Goal: Task Accomplishment & Management: Manage account settings

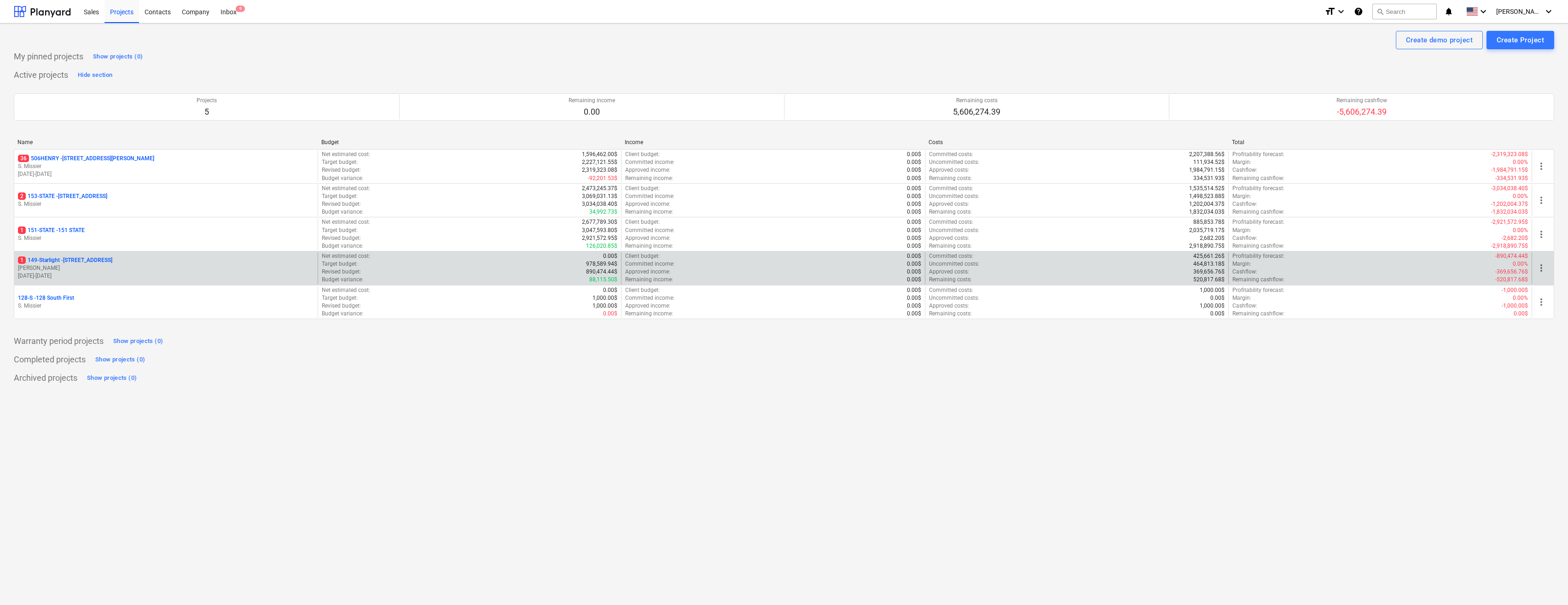
click at [226, 269] on span "more_vert" at bounding box center [1541, 268] width 11 height 11
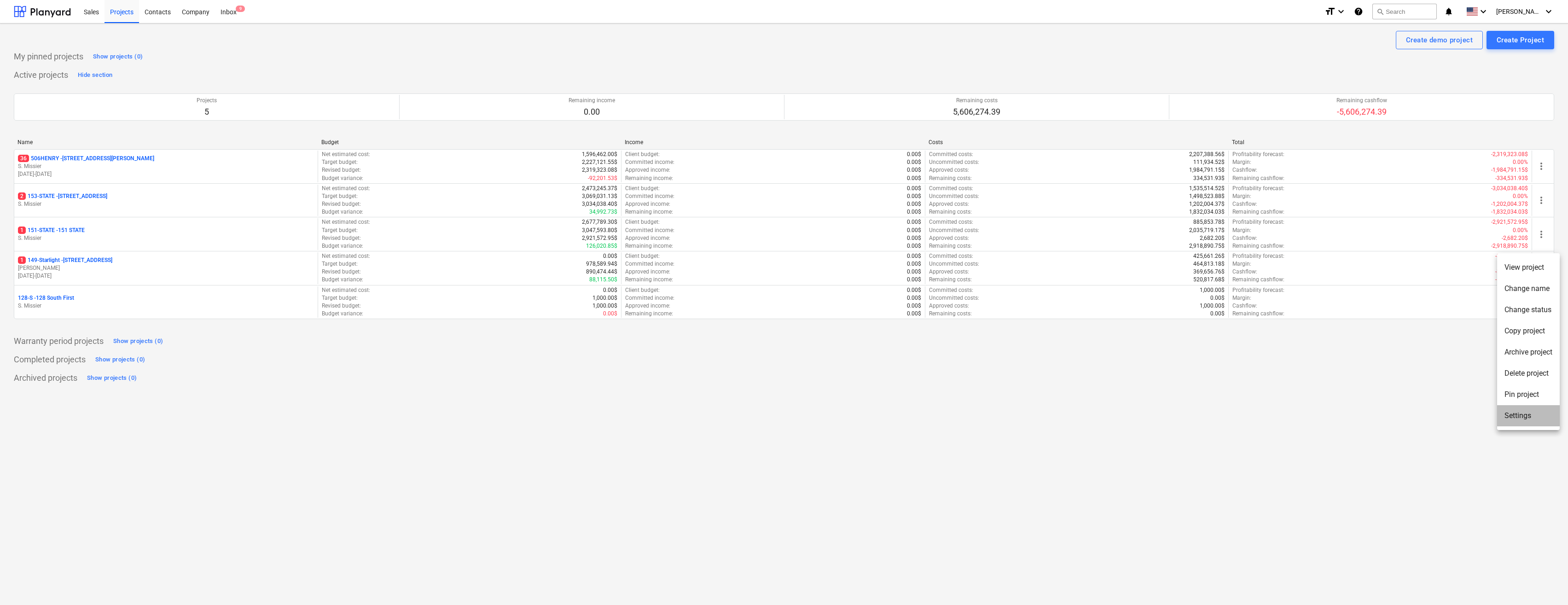
click at [226, 416] on li "Settings" at bounding box center [1528, 416] width 63 height 21
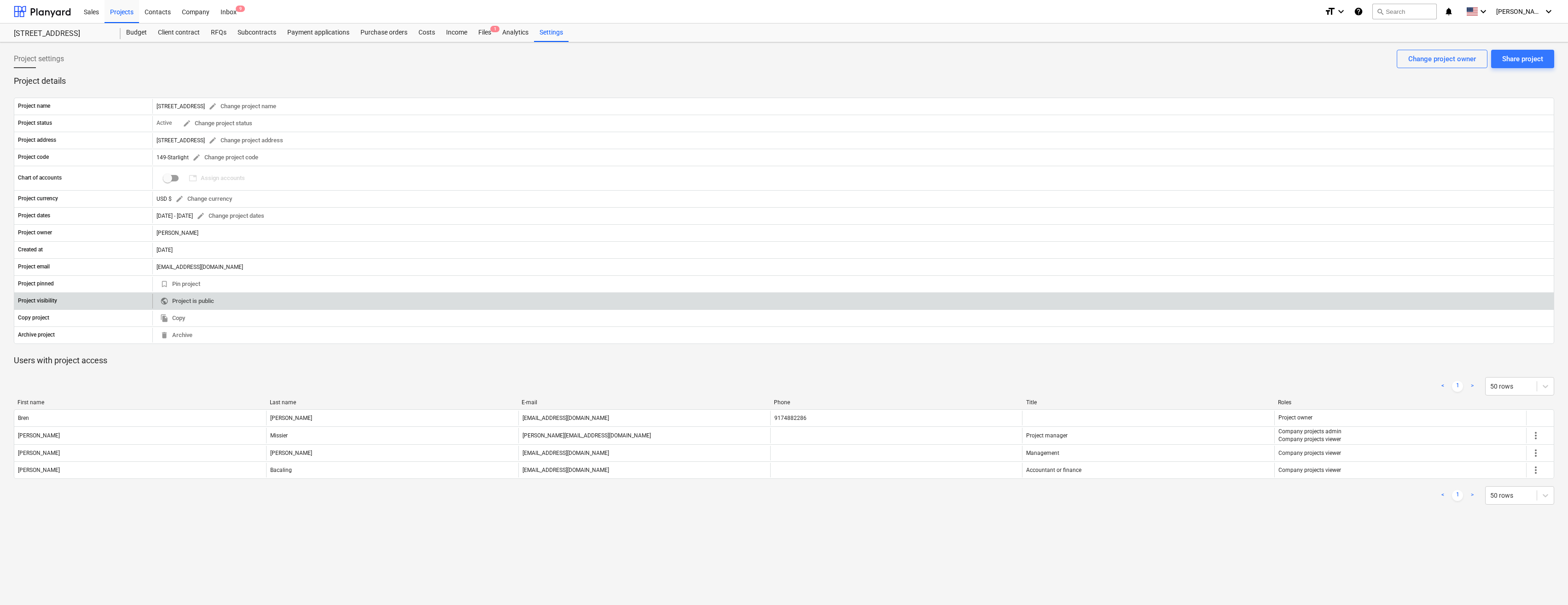
click at [186, 299] on span "public Project is public" at bounding box center [187, 301] width 54 height 10
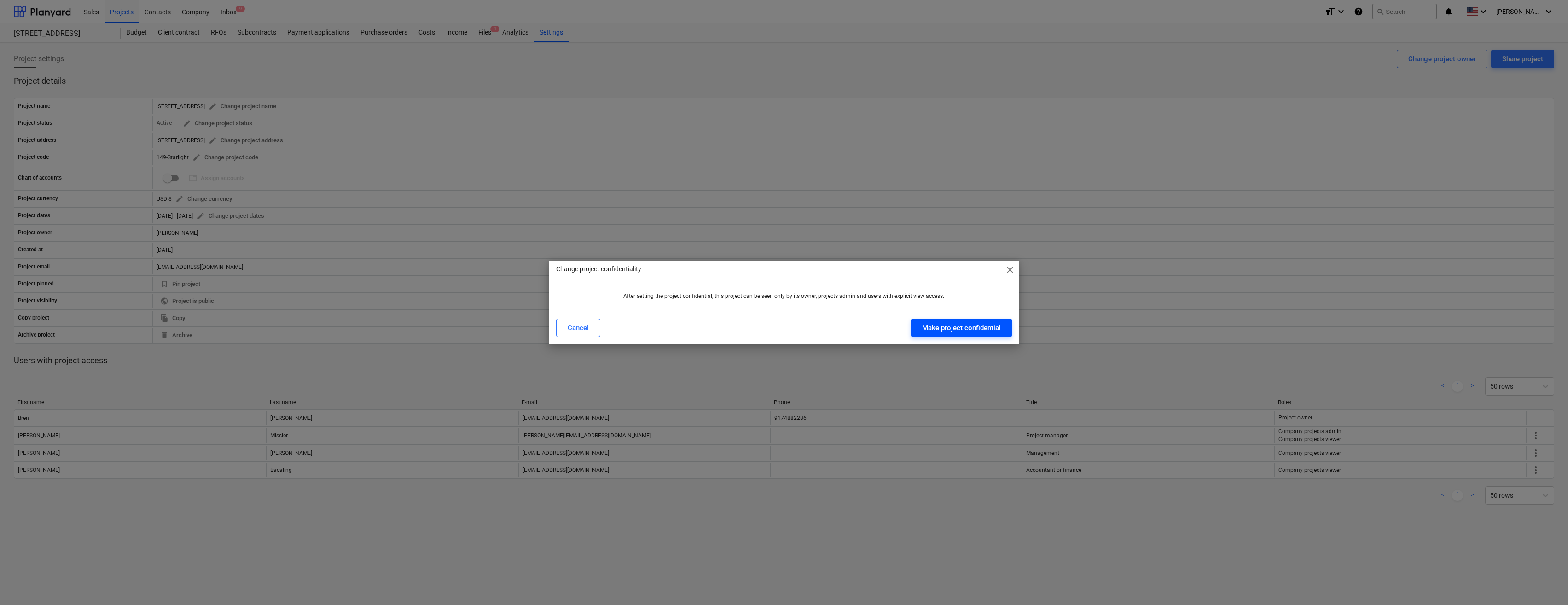
click at [226, 327] on div "Make project confidential" at bounding box center [961, 328] width 79 height 12
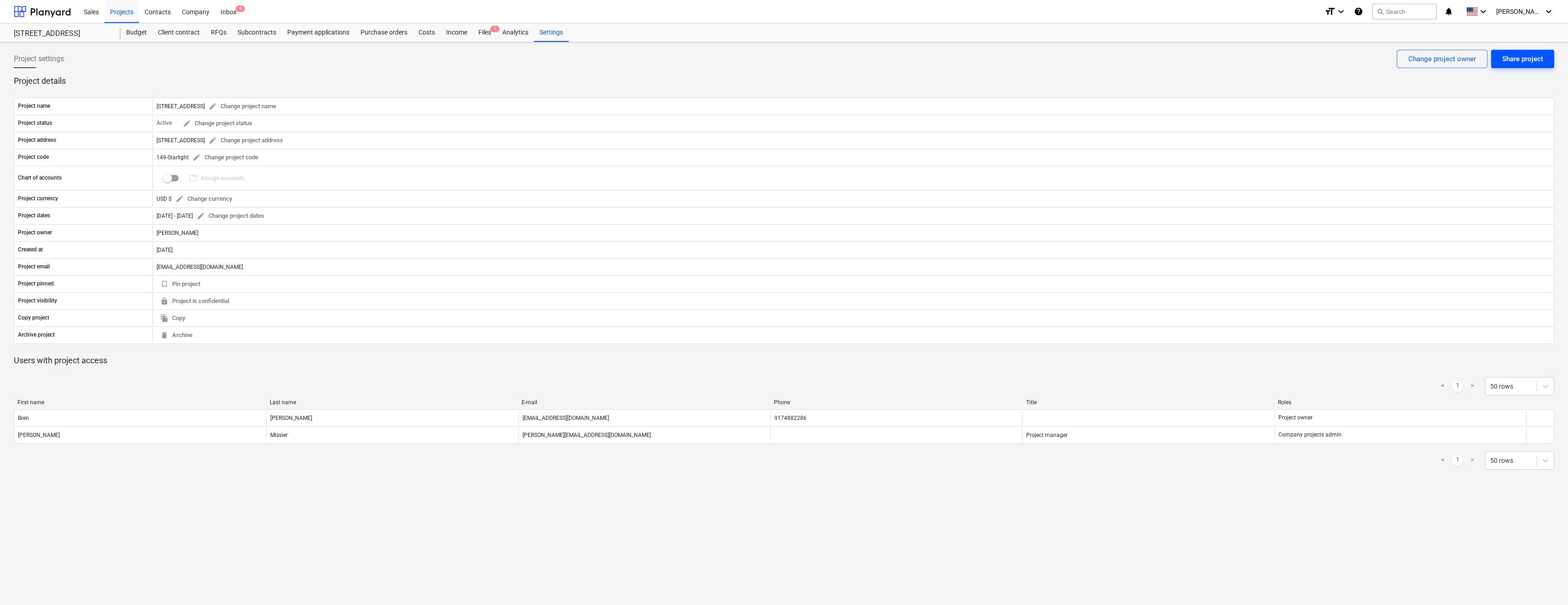
click at [226, 59] on div "Share project" at bounding box center [1522, 59] width 41 height 12
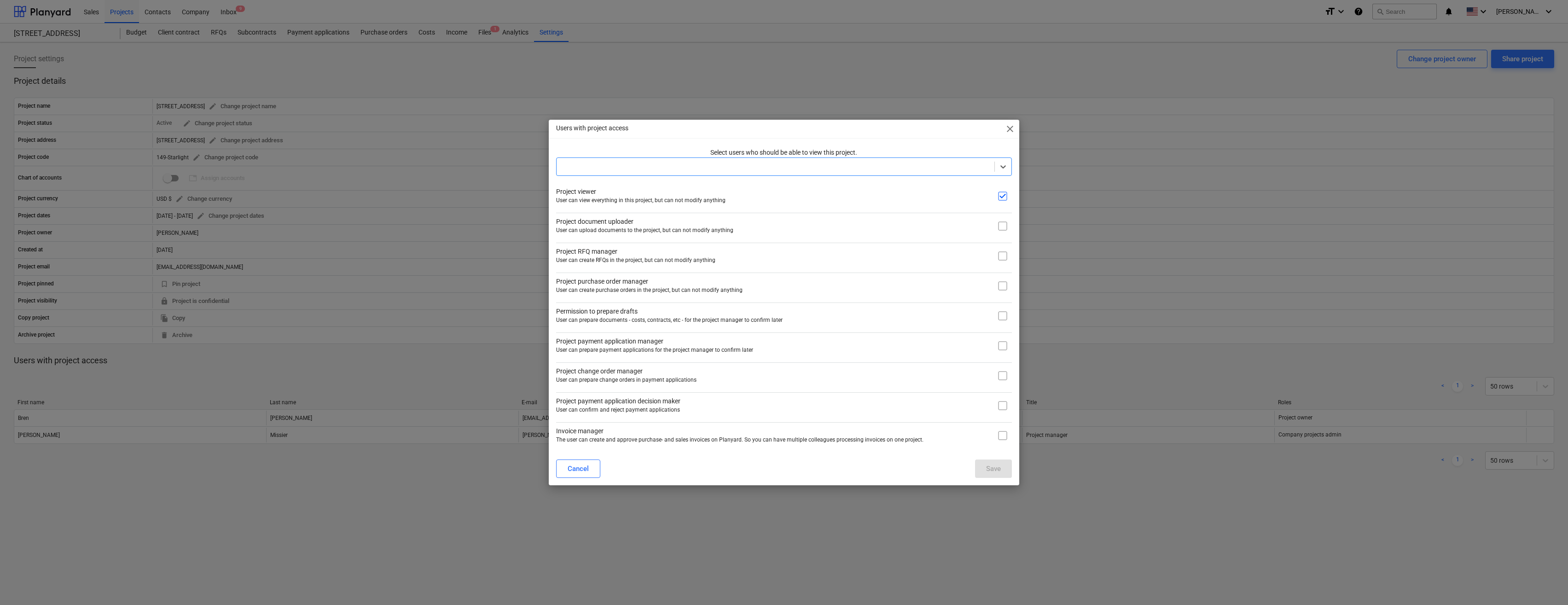
click at [226, 197] on input "checkbox" at bounding box center [1003, 196] width 18 height 18
click at [226, 195] on input "checkbox" at bounding box center [1003, 196] width 18 height 18
checkbox input "true"
click at [226, 172] on div at bounding box center [1003, 166] width 16 height 16
click at [226, 206] on div "Lani Bacaling (lanzver1@gmail.com)" at bounding box center [784, 204] width 456 height 15
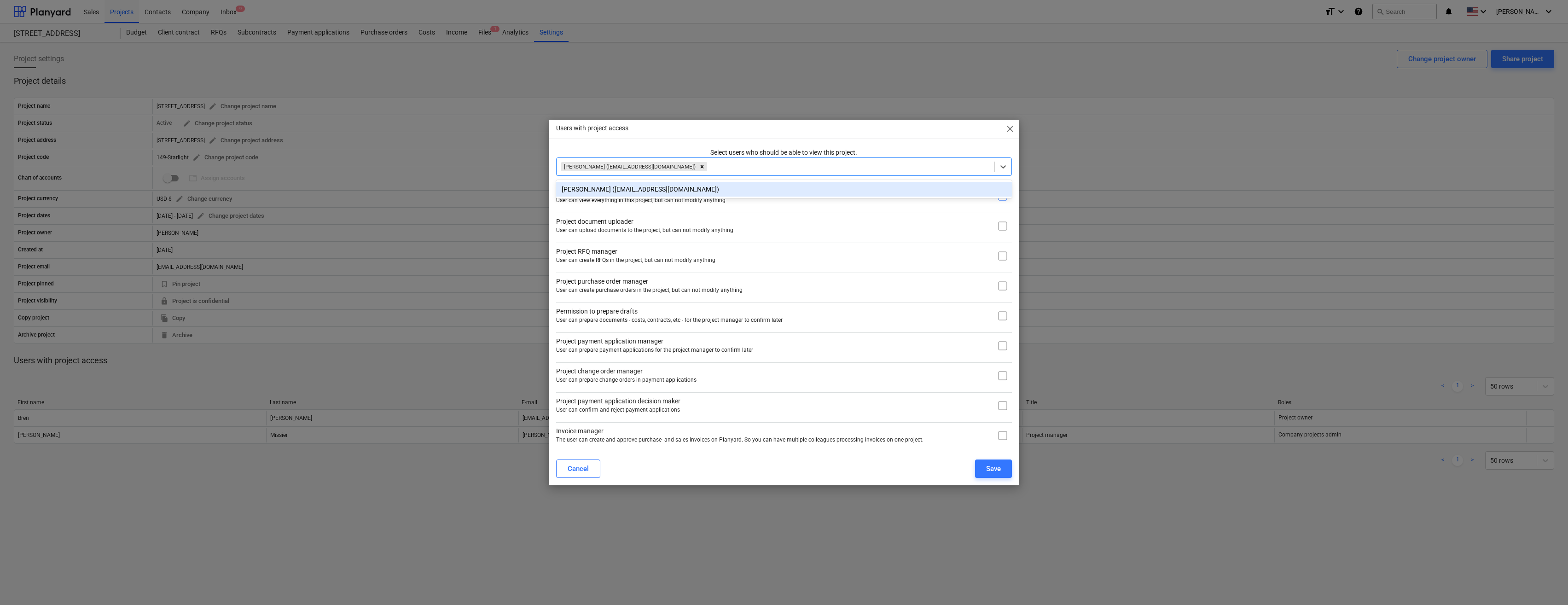
click at [226, 225] on input "checkbox" at bounding box center [1003, 226] width 18 height 18
checkbox input "true"
click at [226, 169] on icon at bounding box center [1003, 166] width 9 height 9
click at [226, 167] on icon at bounding box center [1003, 166] width 9 height 9
click at [226, 257] on input "checkbox" at bounding box center [1003, 256] width 18 height 18
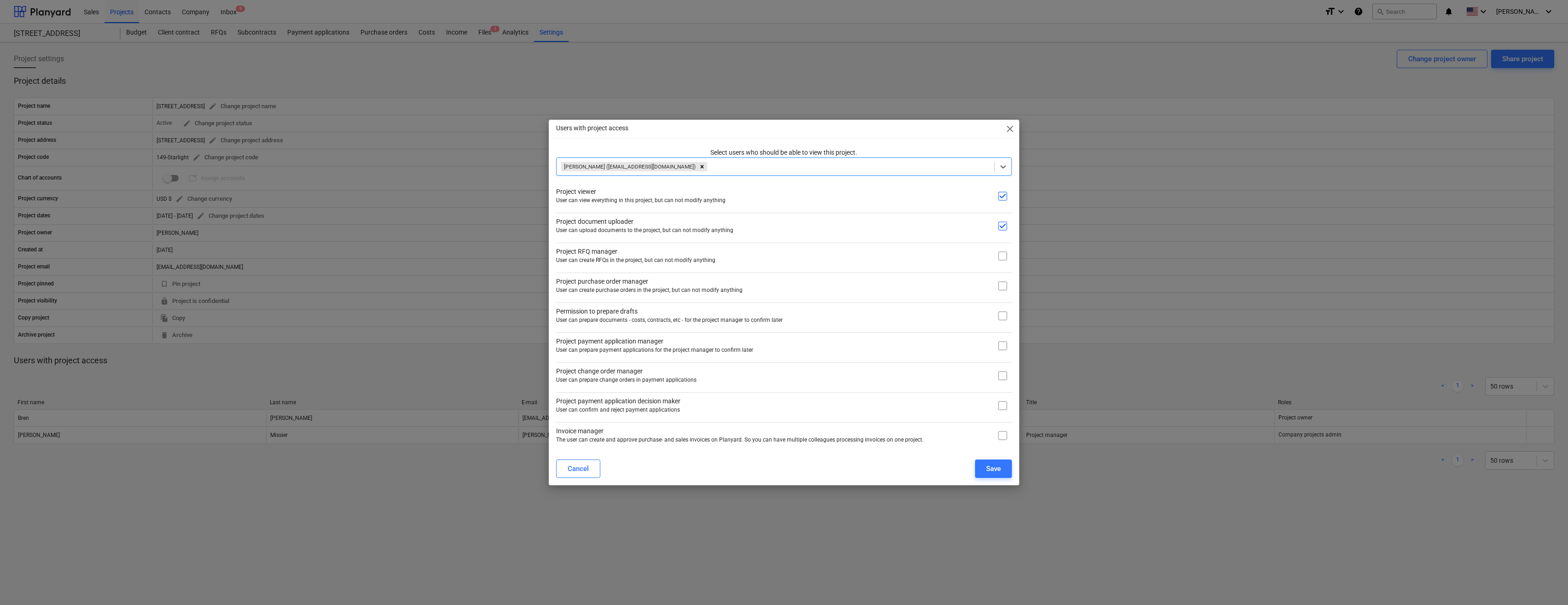
checkbox input "true"
click at [226, 284] on input "checkbox" at bounding box center [1003, 286] width 18 height 18
checkbox input "true"
click at [226, 320] on input "checkbox" at bounding box center [1003, 316] width 18 height 18
checkbox input "true"
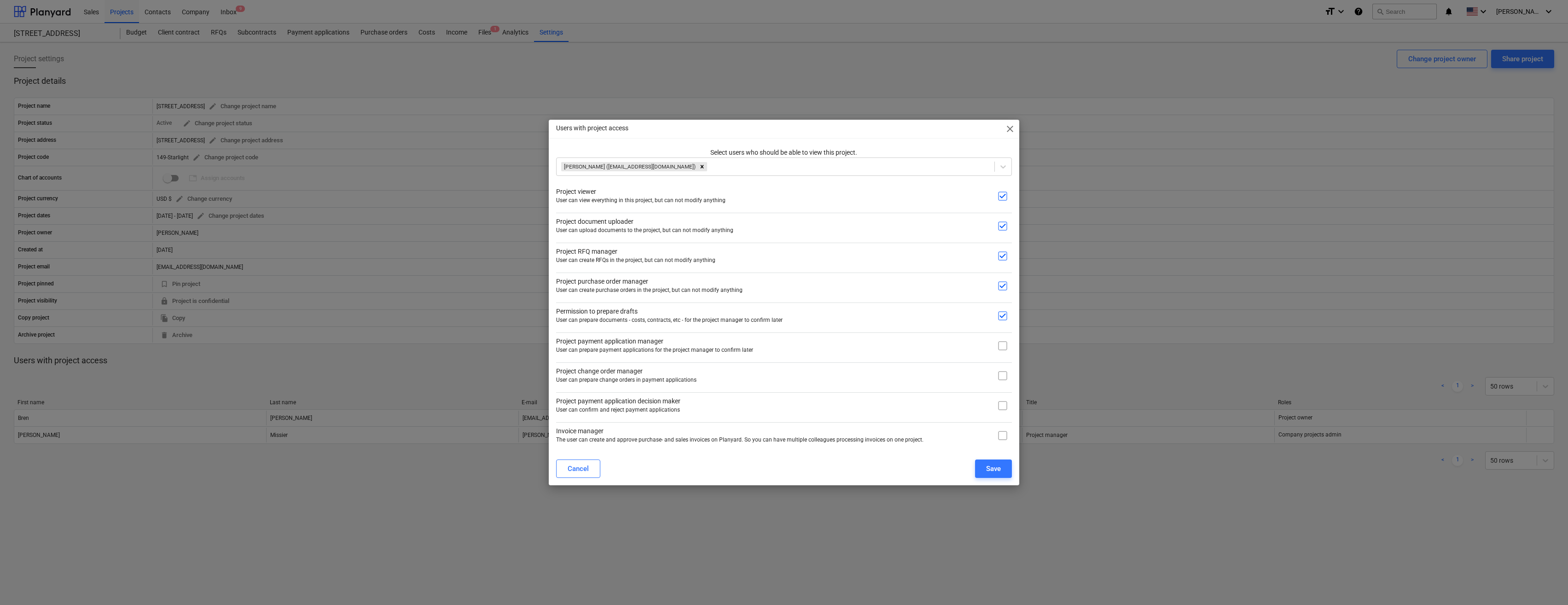
drag, startPoint x: 1003, startPoint y: 347, endPoint x: 1003, endPoint y: 359, distance: 12.0
click at [226, 348] on input "checkbox" at bounding box center [1003, 346] width 18 height 18
checkbox input "true"
click at [226, 379] on input "checkbox" at bounding box center [1003, 376] width 18 height 18
checkbox input "true"
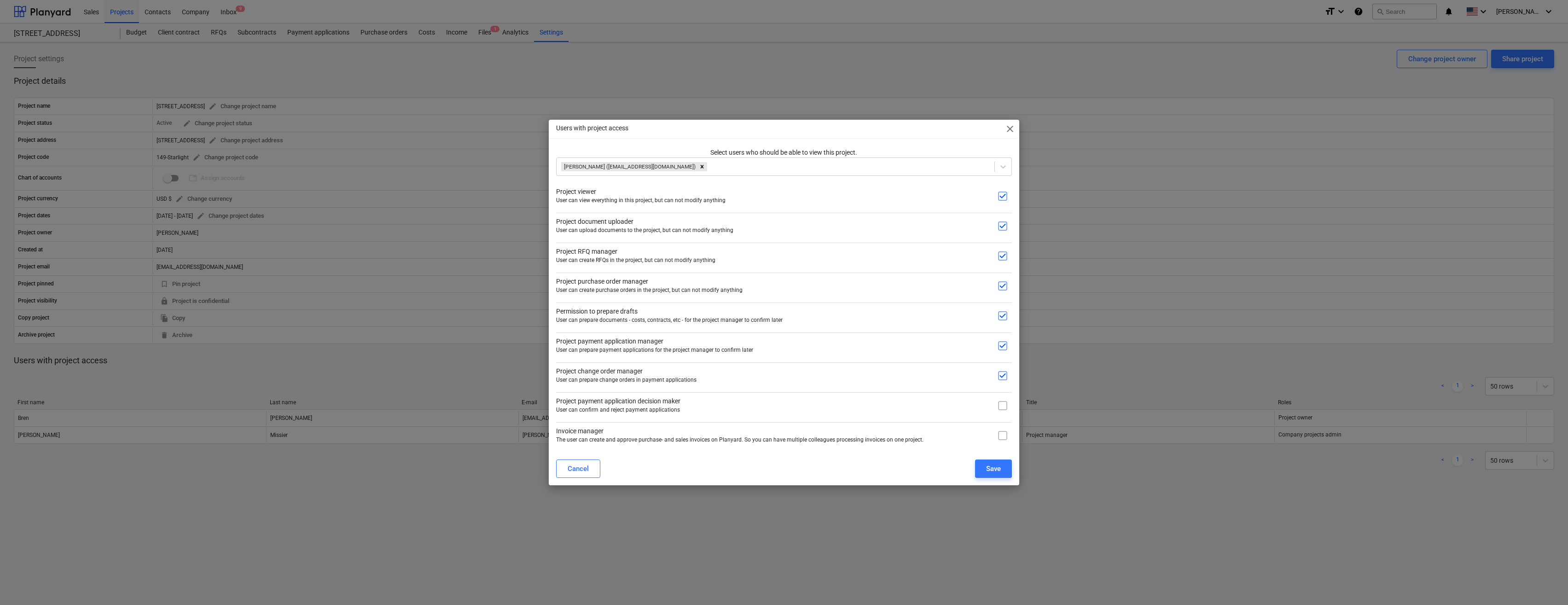
click at [226, 408] on input "checkbox" at bounding box center [1003, 405] width 18 height 18
checkbox input "true"
click at [226, 437] on input "checkbox" at bounding box center [1003, 435] width 18 height 18
checkbox input "true"
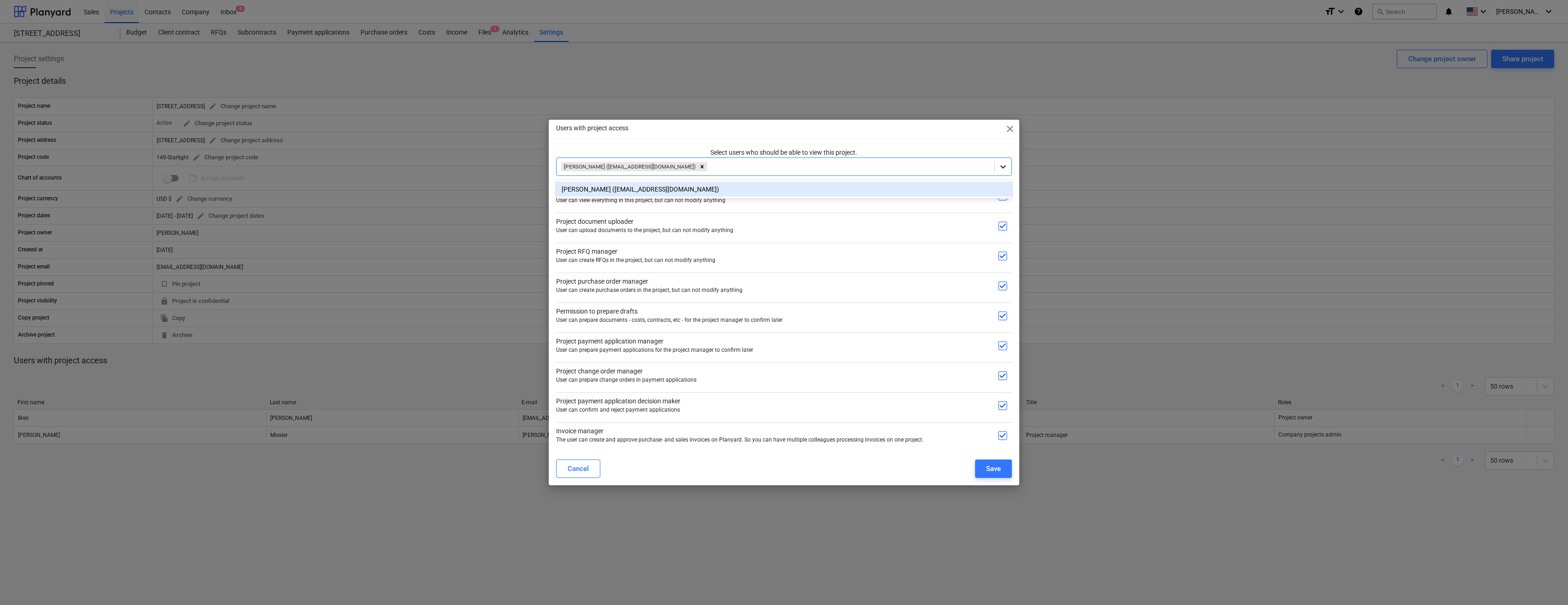
click at [226, 167] on icon at bounding box center [1003, 166] width 9 height 9
click at [226, 167] on icon "Remove Lani Bacaling (lanzver1@gmail.com)" at bounding box center [702, 166] width 7 height 7
type input "s"
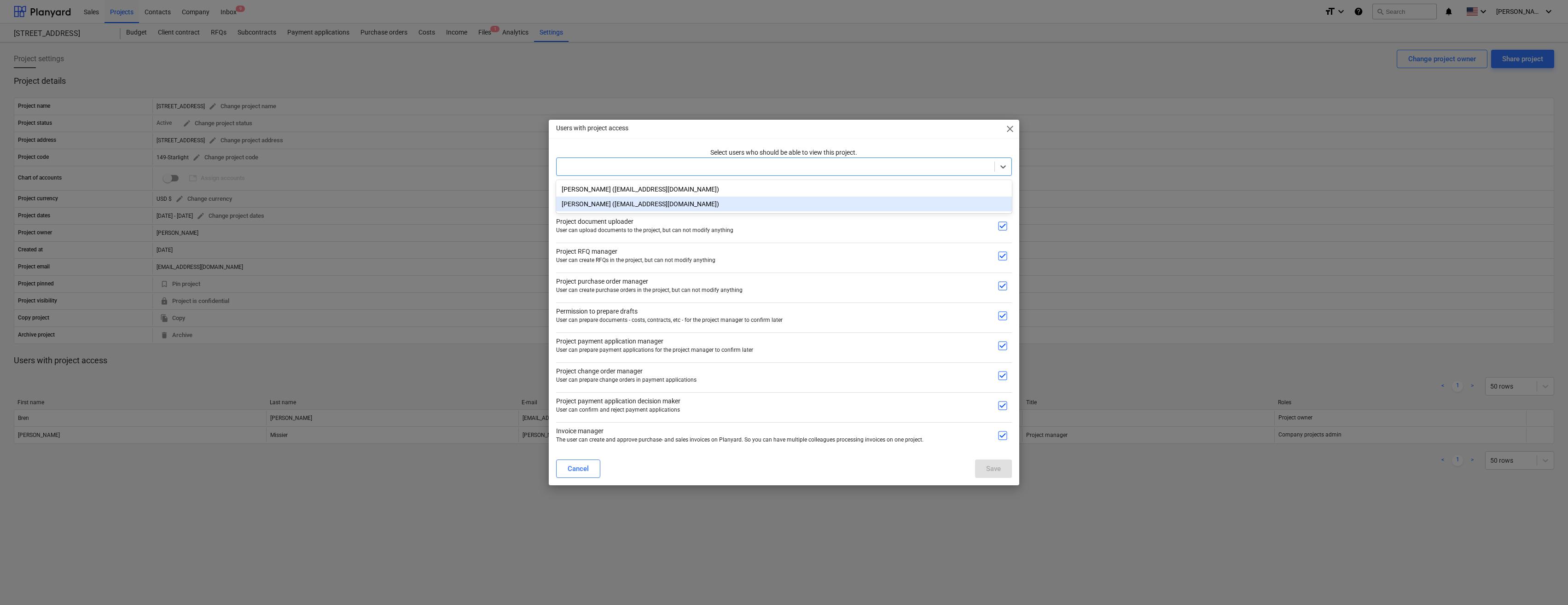
click at [226, 255] on p "Project RFQ manager" at bounding box center [773, 251] width 433 height 10
click at [226, 223] on input "checkbox" at bounding box center [1003, 226] width 18 height 18
checkbox input "false"
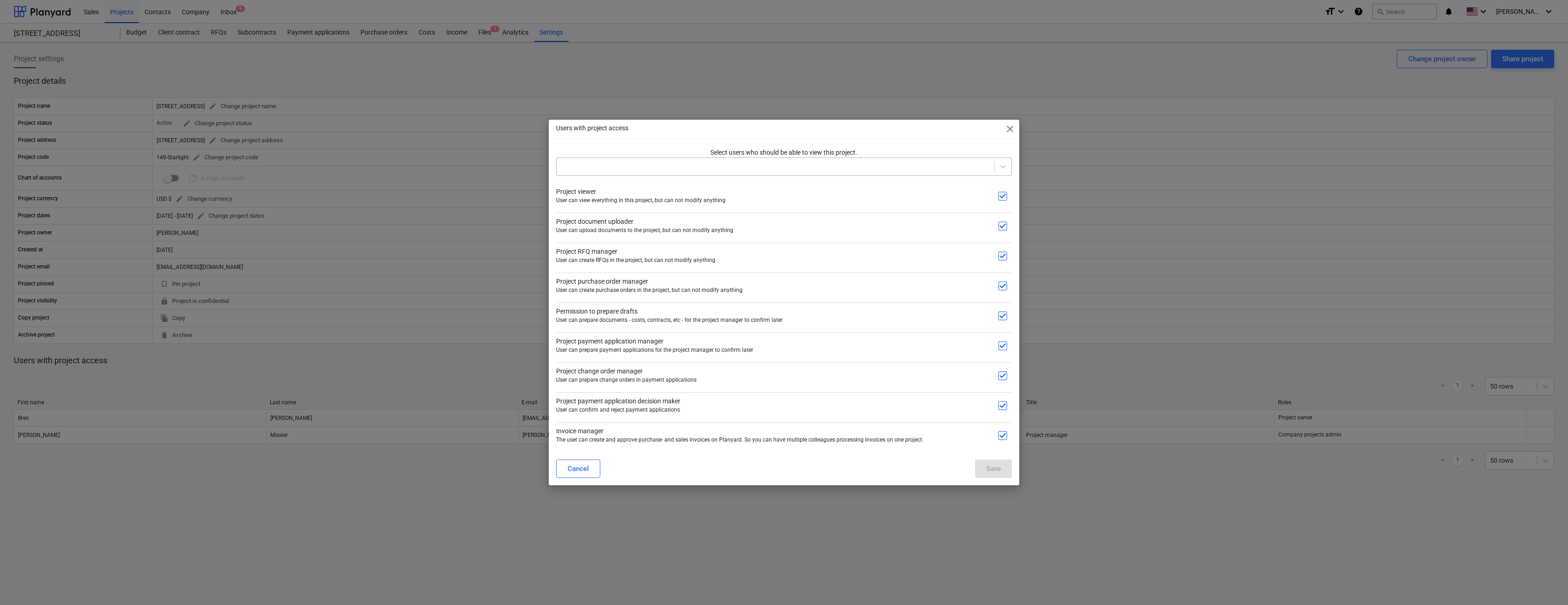
checkbox input "false"
click at [226, 251] on input "checkbox" at bounding box center [1003, 256] width 18 height 18
checkbox input "true"
click at [226, 247] on div "Project RFQ manager User can create RFQs in the project, but can not modify any…" at bounding box center [784, 254] width 456 height 23
click at [226, 228] on input "checkbox" at bounding box center [1003, 226] width 18 height 18
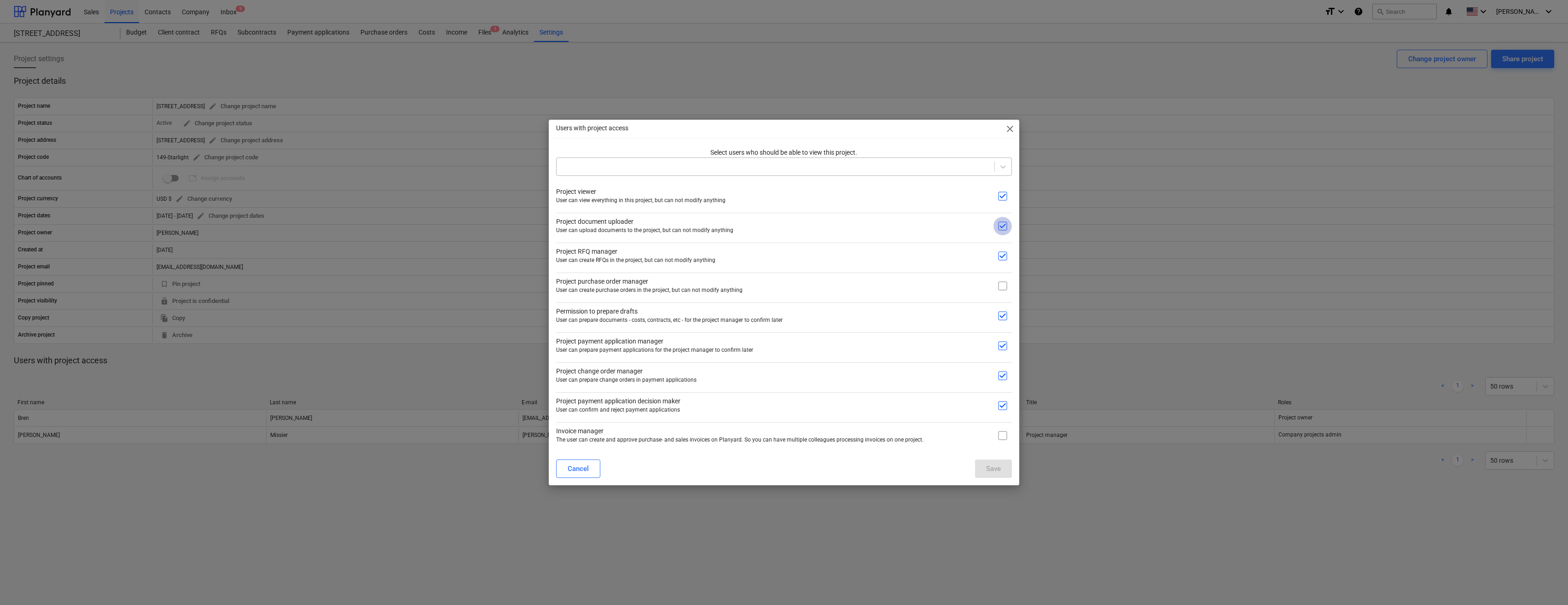
checkbox input "false"
click at [226, 316] on input "checkbox" at bounding box center [1003, 316] width 18 height 18
checkbox input "false"
click at [226, 348] on input "checkbox" at bounding box center [1003, 346] width 18 height 18
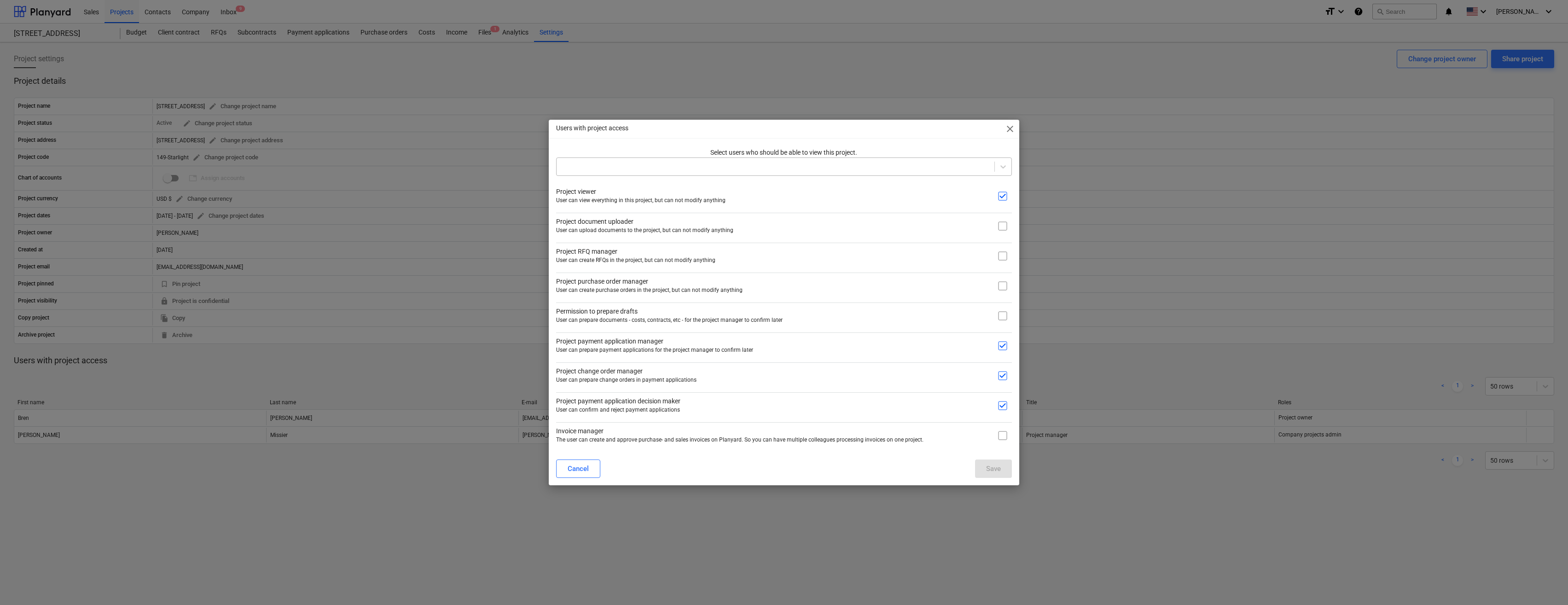
checkbox input "false"
click at [226, 402] on input "checkbox" at bounding box center [1003, 405] width 18 height 18
checkbox input "false"
click at [226, 171] on div at bounding box center [775, 166] width 429 height 9
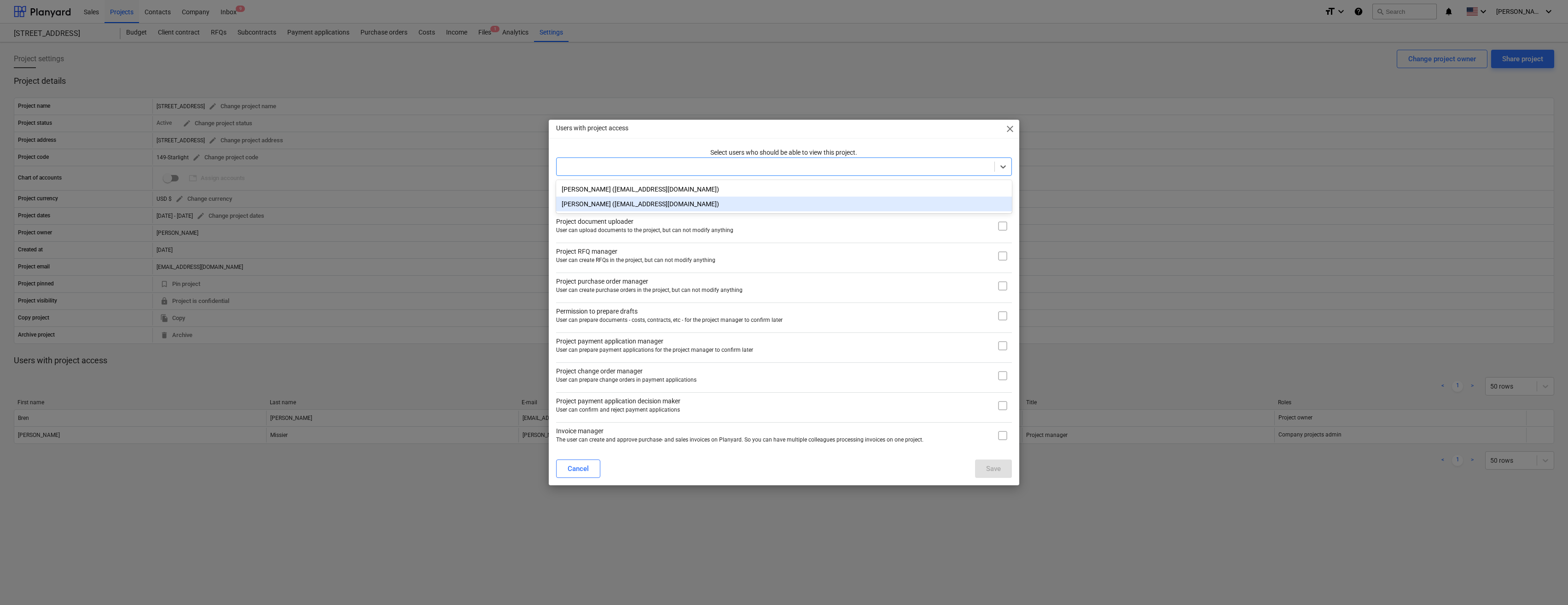
click at [226, 205] on div "Lani Bacaling (lanzver1@gmail.com)" at bounding box center [784, 204] width 456 height 15
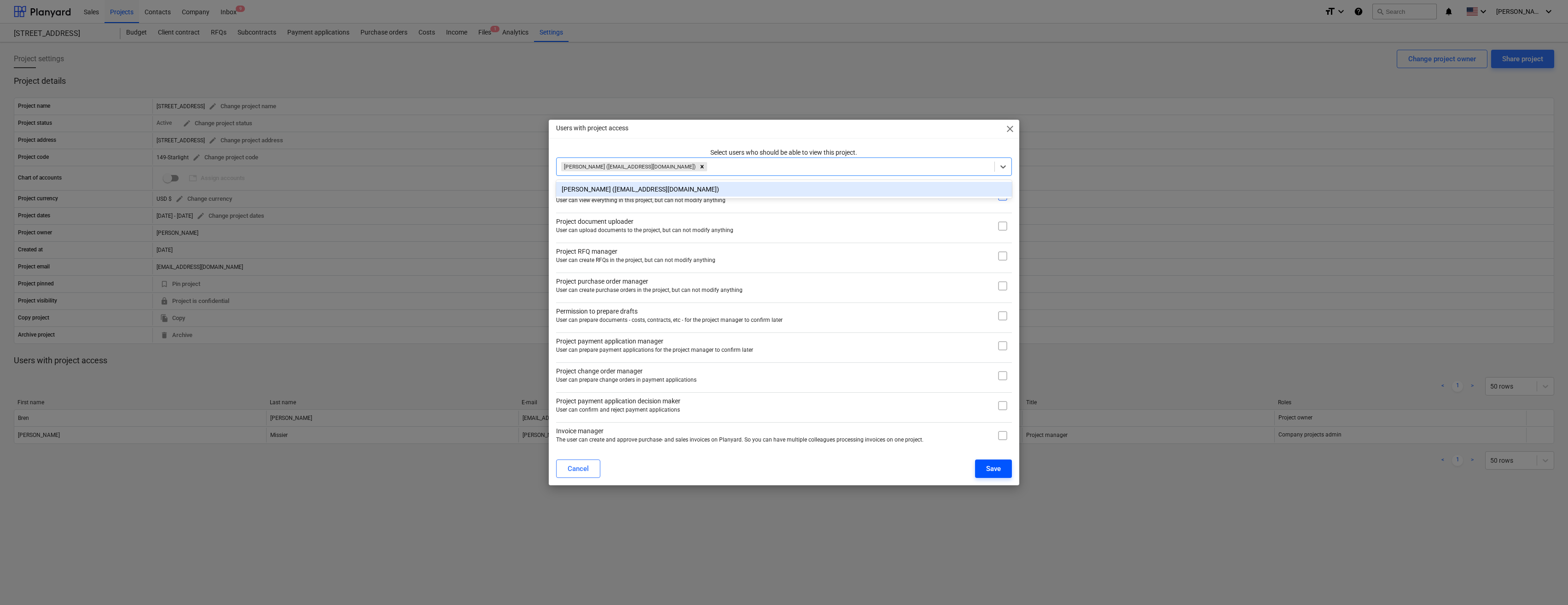
click at [226, 472] on div "Save" at bounding box center [993, 469] width 15 height 12
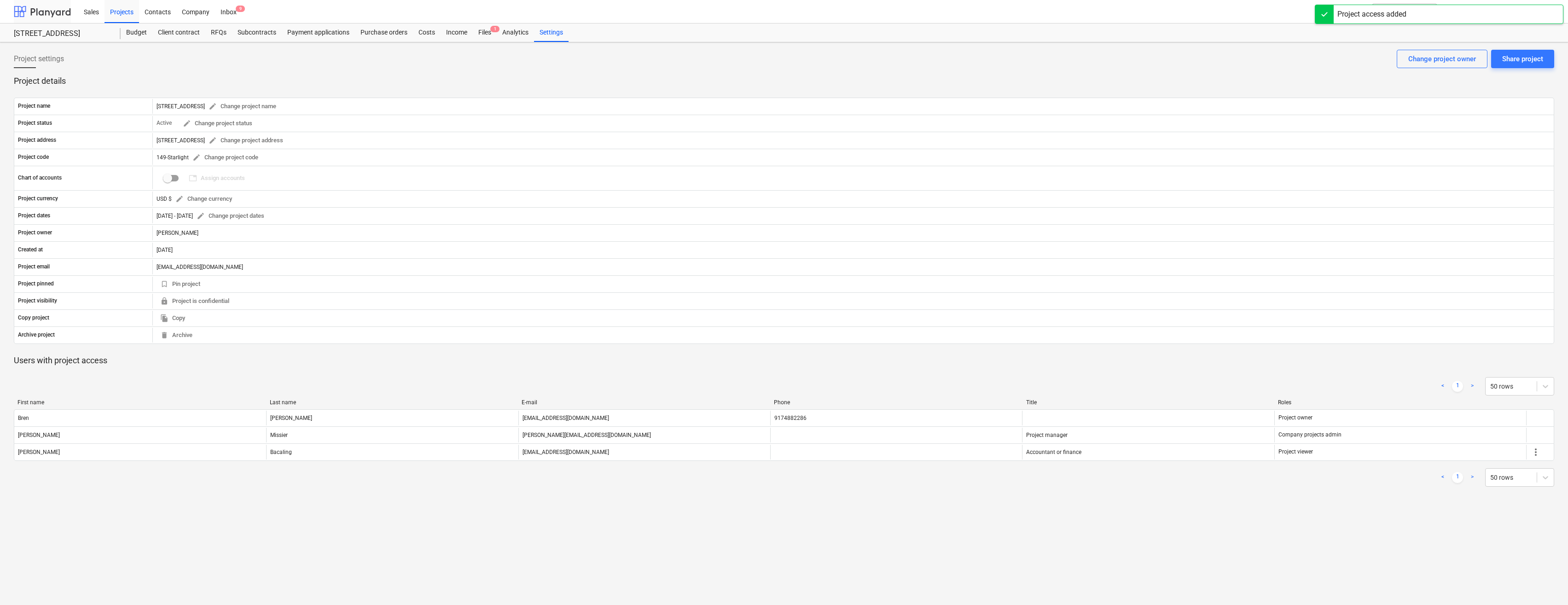
click at [52, 14] on div at bounding box center [43, 12] width 57 height 23
